Goal: Task Accomplishment & Management: Use online tool/utility

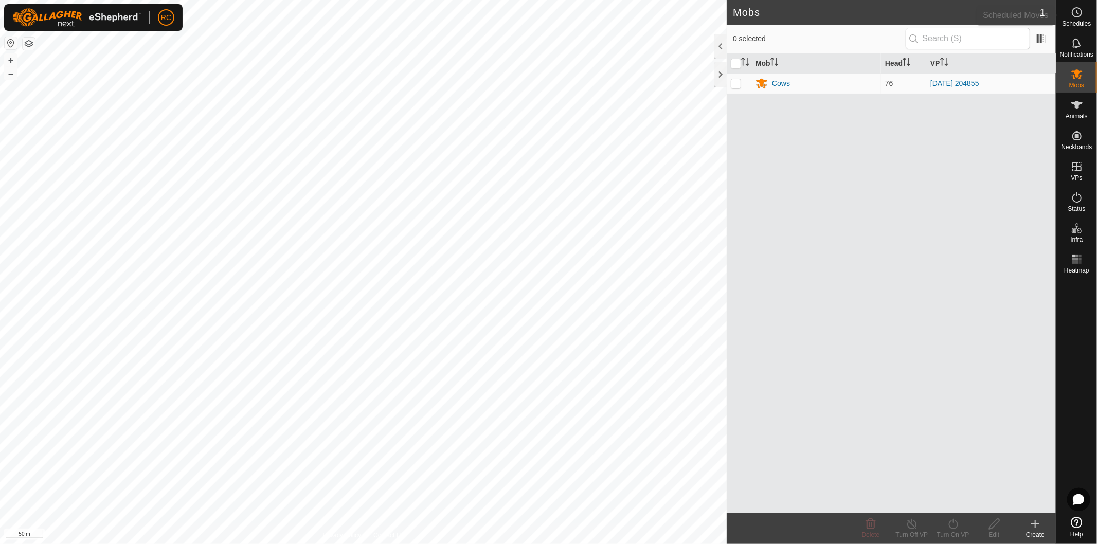
click at [1082, 19] on es-schedule-vp-svg-icon at bounding box center [1077, 12] width 19 height 16
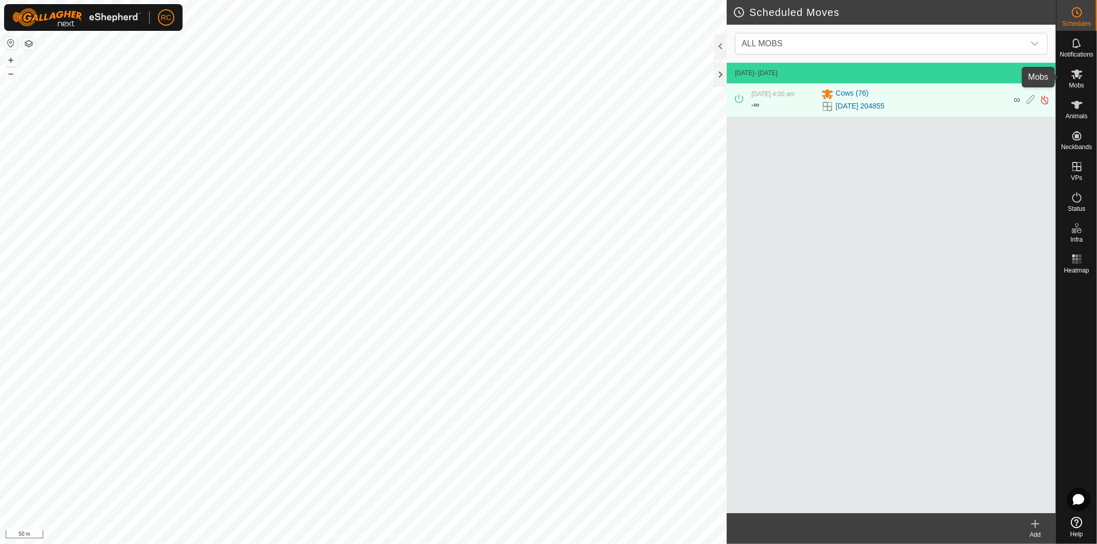
click at [1079, 82] on span "Mobs" at bounding box center [1077, 85] width 15 height 6
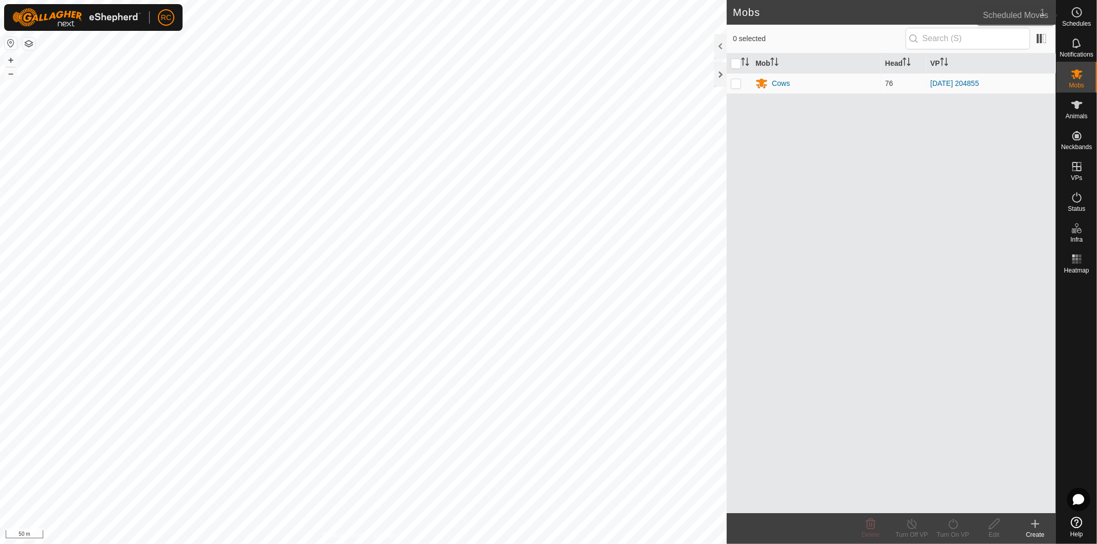
click at [1083, 19] on es-schedule-vp-svg-icon at bounding box center [1077, 12] width 19 height 16
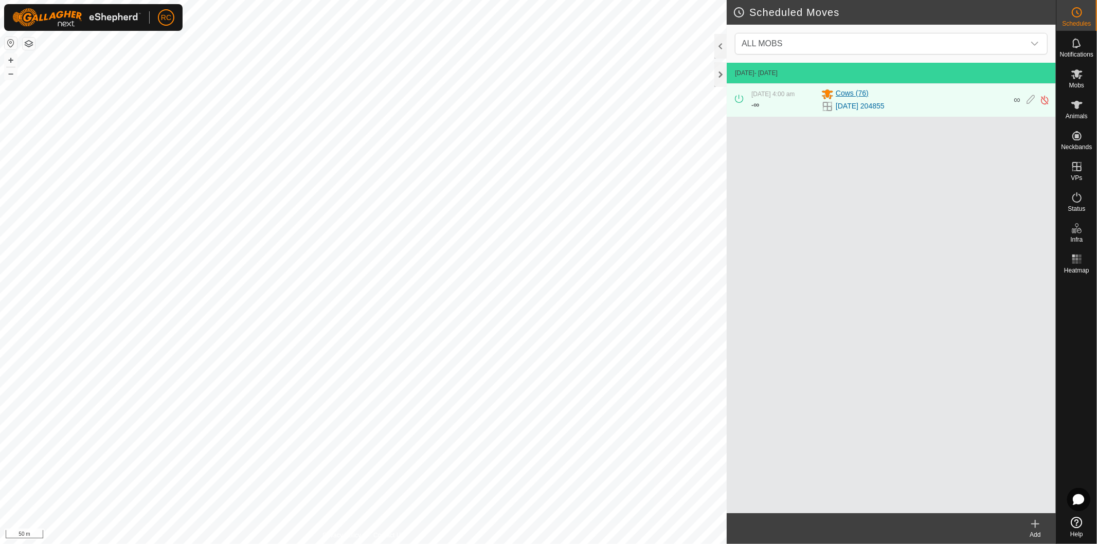
click at [930, 97] on div "Cows (76)" at bounding box center [915, 94] width 186 height 12
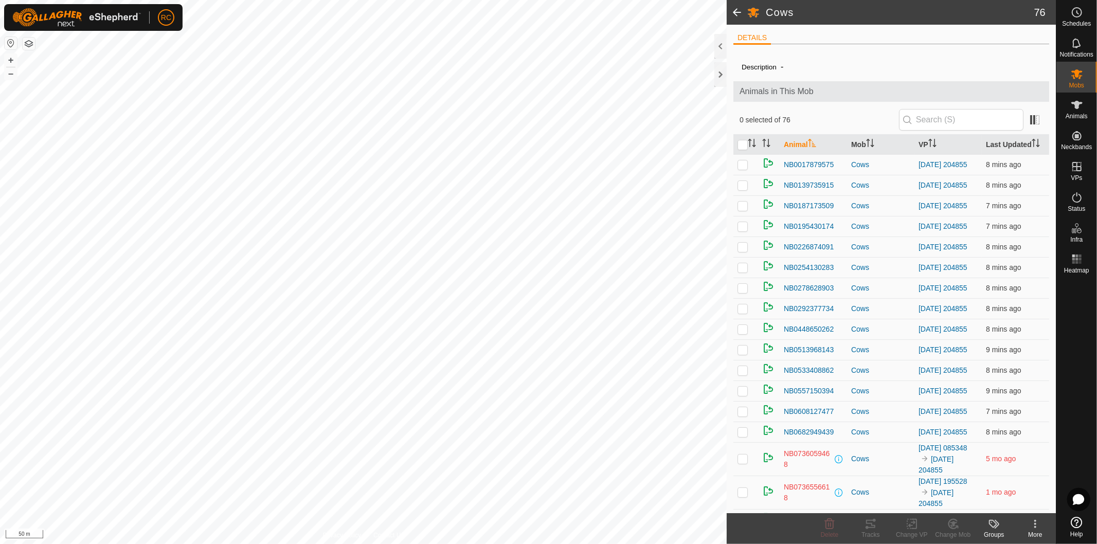
click at [737, 12] on span at bounding box center [737, 12] width 21 height 25
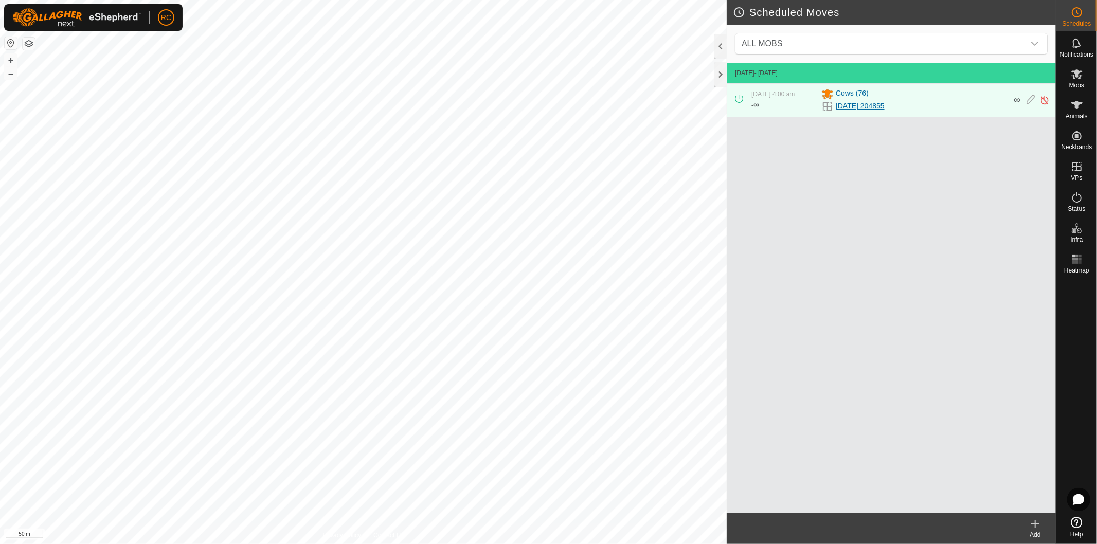
click at [853, 105] on link "[DATE] 204855" at bounding box center [860, 106] width 49 height 11
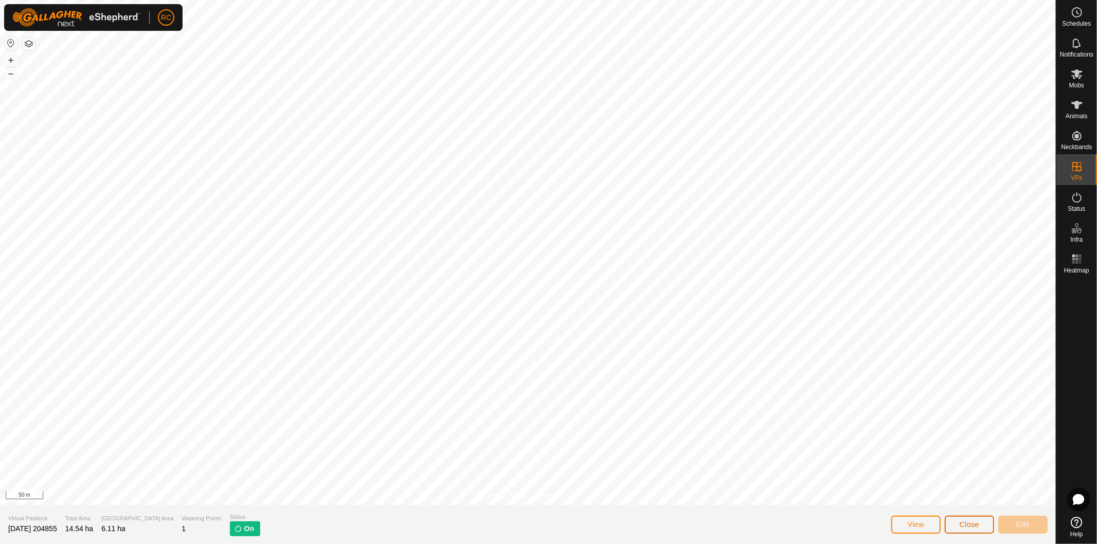
click at [966, 528] on span "Close" at bounding box center [970, 525] width 20 height 8
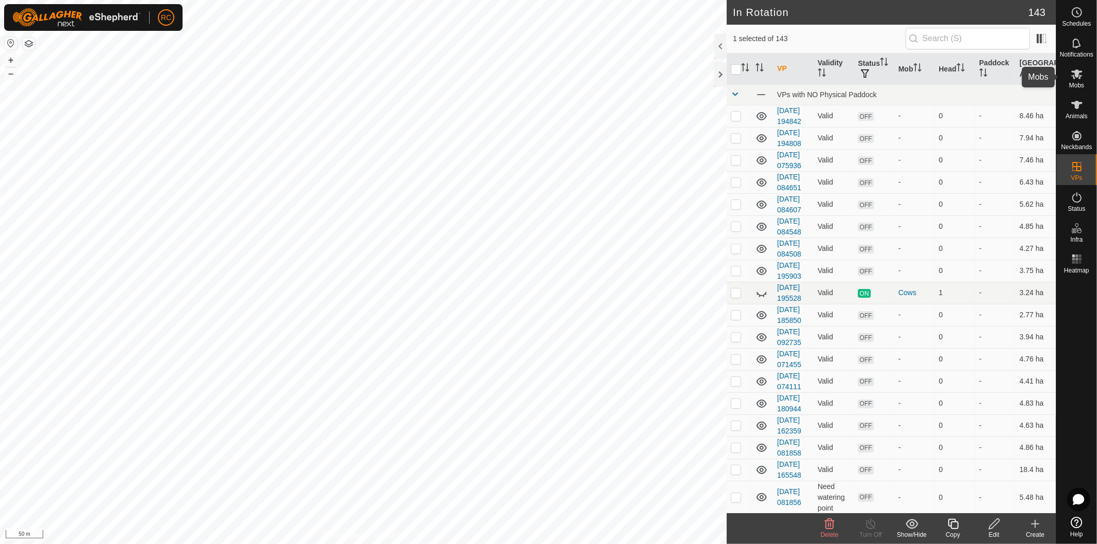
click at [1075, 73] on icon at bounding box center [1077, 74] width 11 height 10
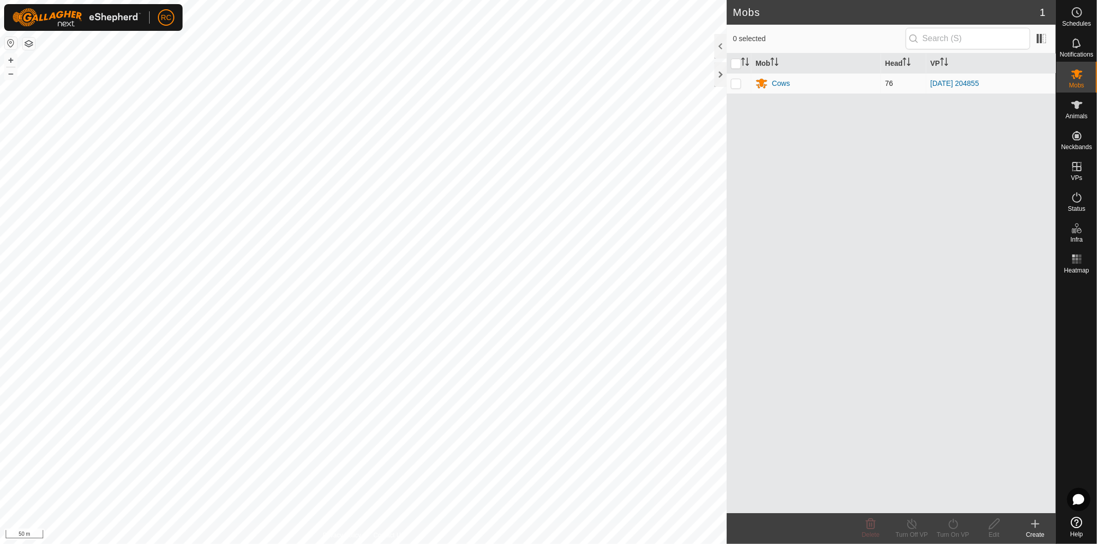
click at [740, 79] on td at bounding box center [739, 83] width 25 height 21
checkbox input "true"
click at [968, 530] on div "Turn On VP" at bounding box center [953, 534] width 41 height 9
click at [963, 503] on link "Now" at bounding box center [984, 502] width 102 height 21
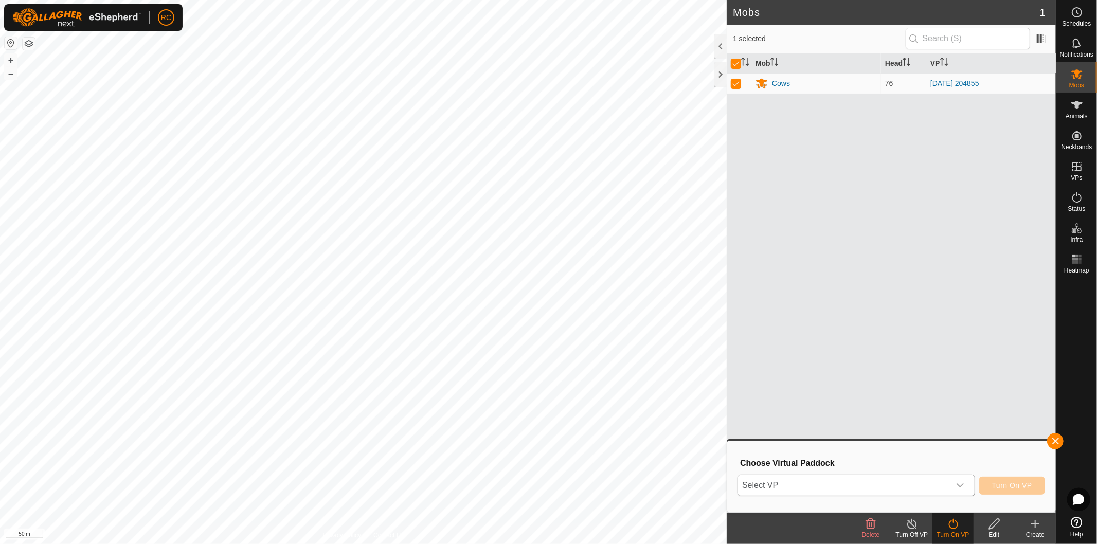
click at [940, 485] on span "Select VP" at bounding box center [844, 485] width 212 height 21
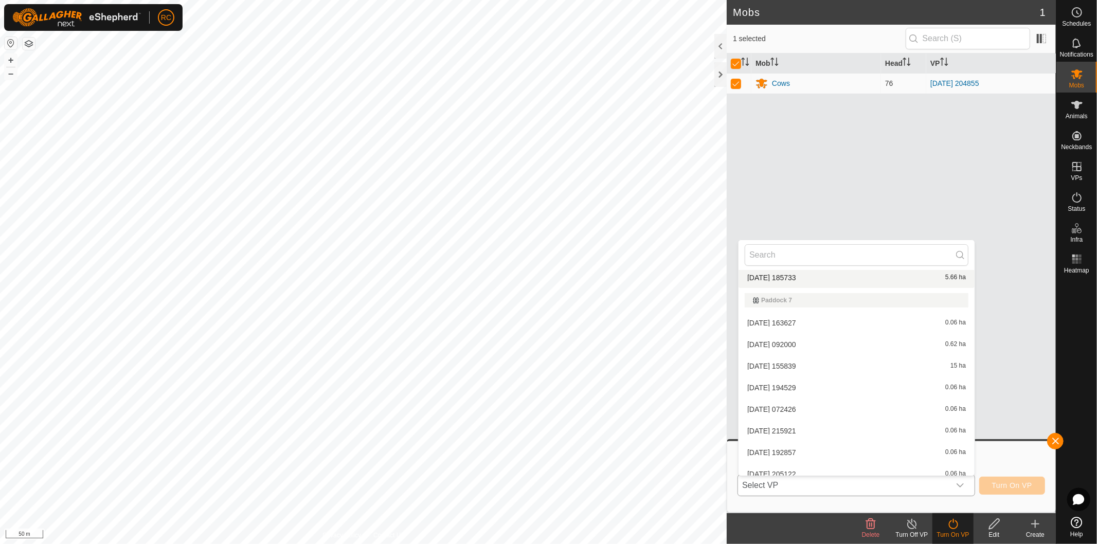
scroll to position [2406, 0]
click at [796, 280] on li "2025-08-11 185733 5.66 ha" at bounding box center [857, 283] width 236 height 21
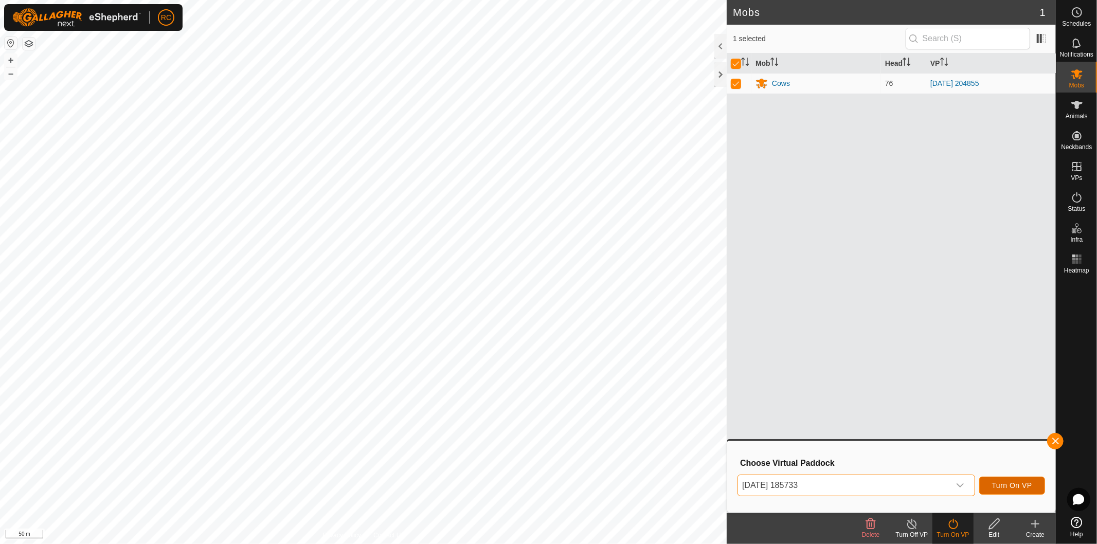
click at [1007, 487] on span "Turn On VP" at bounding box center [1013, 486] width 40 height 8
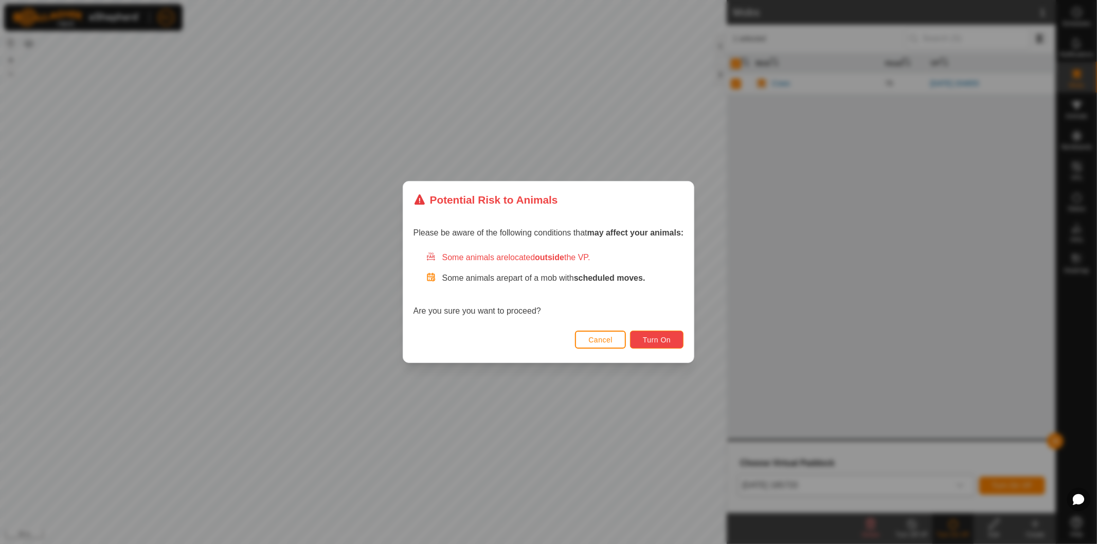
click at [660, 345] on button "Turn On" at bounding box center [657, 340] width 54 height 18
